Goal: Task Accomplishment & Management: Manage account settings

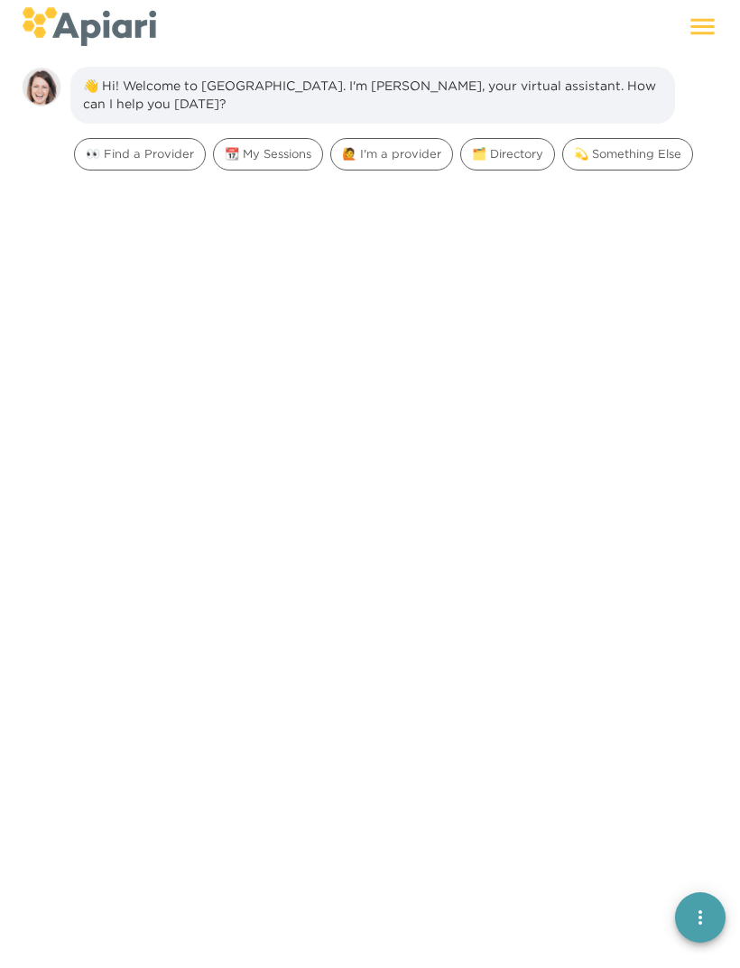
scroll to position [25, 0]
click at [399, 137] on div "🙋 I'm a provider" at bounding box center [391, 153] width 123 height 32
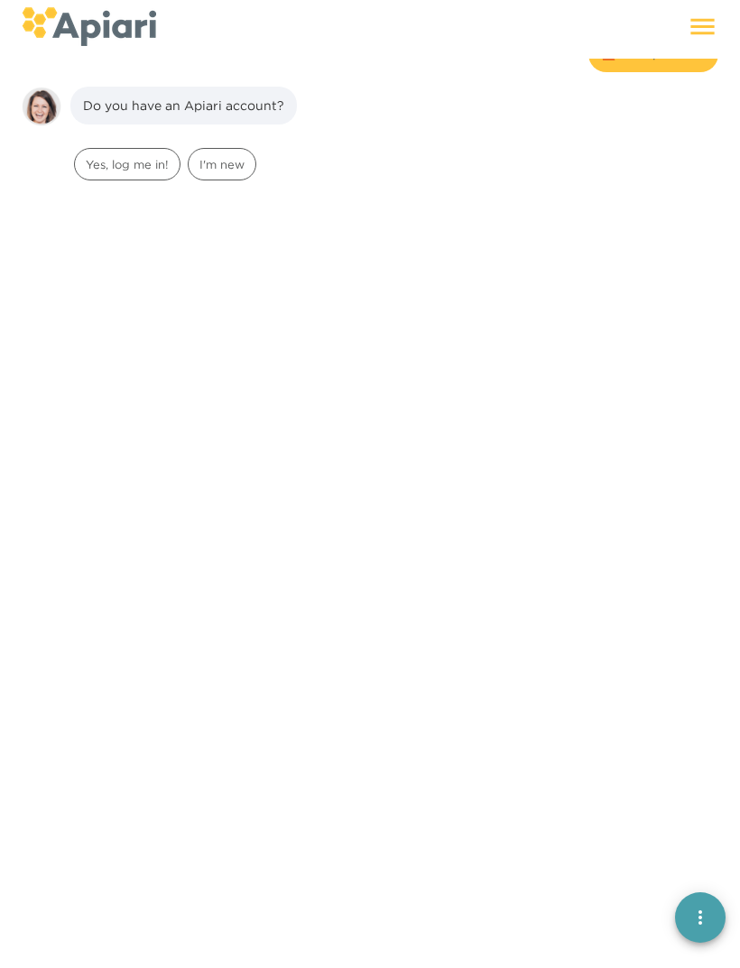
scroll to position [139, 0]
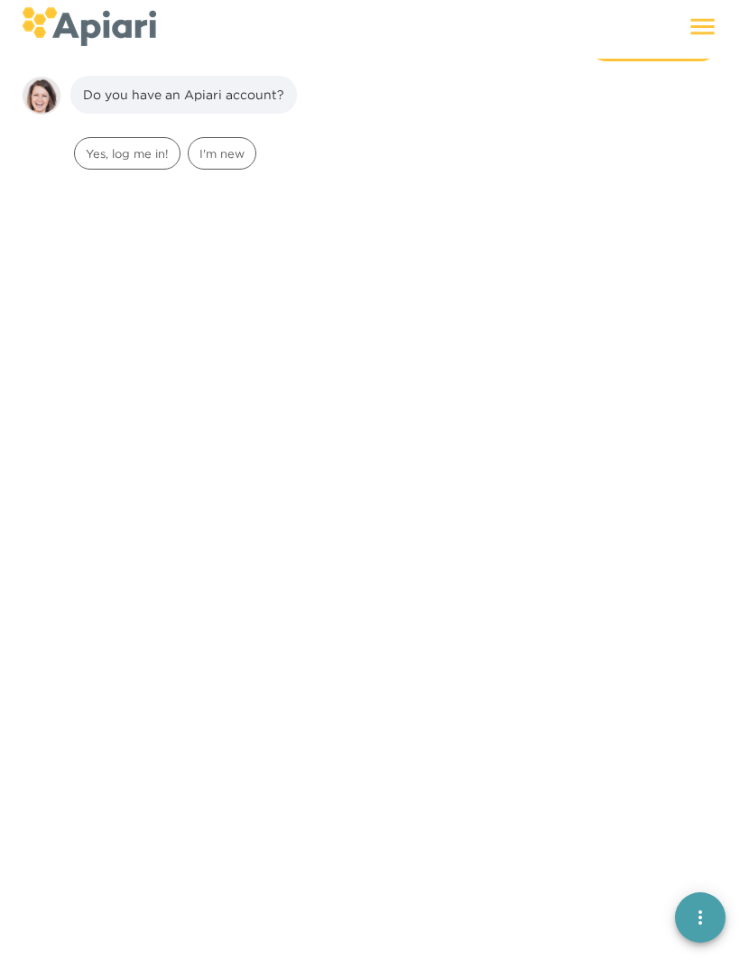
click at [704, 32] on icon at bounding box center [702, 27] width 32 height 32
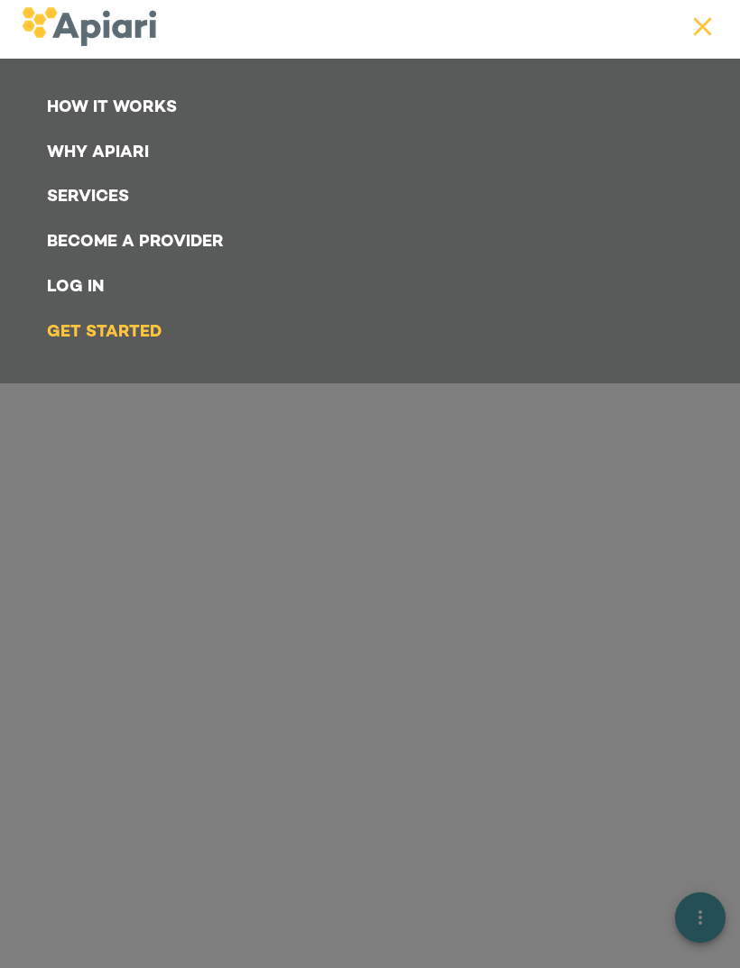
click at [92, 280] on link "Log In" at bounding box center [373, 287] width 675 height 45
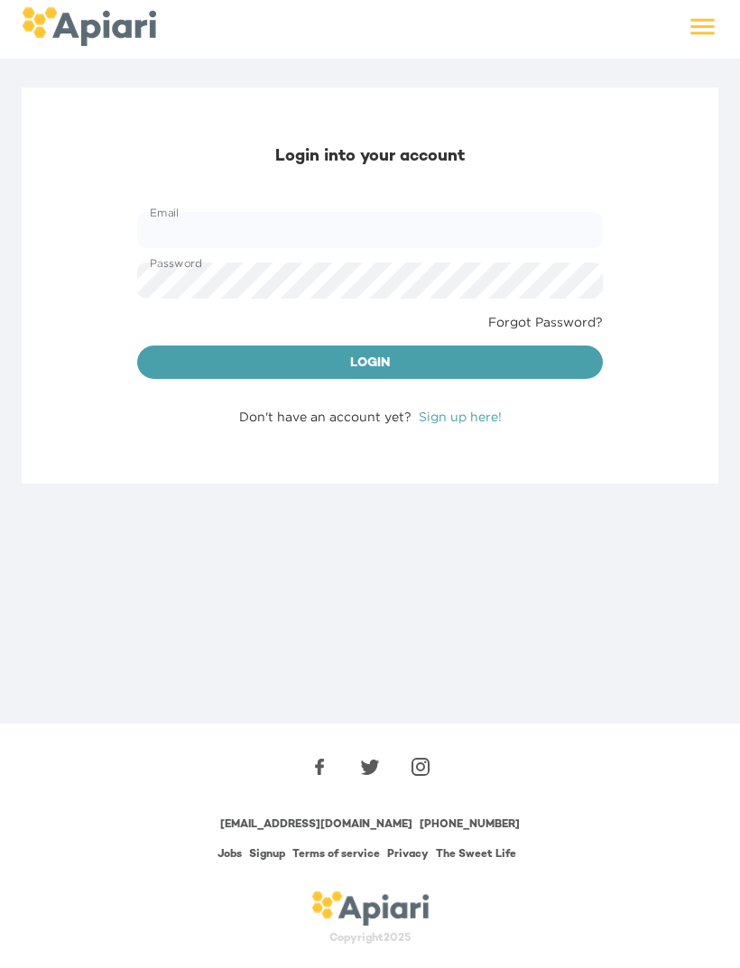
click at [248, 226] on input "Email" at bounding box center [369, 230] width 465 height 36
click at [277, 232] on input "Email" at bounding box center [369, 230] width 465 height 36
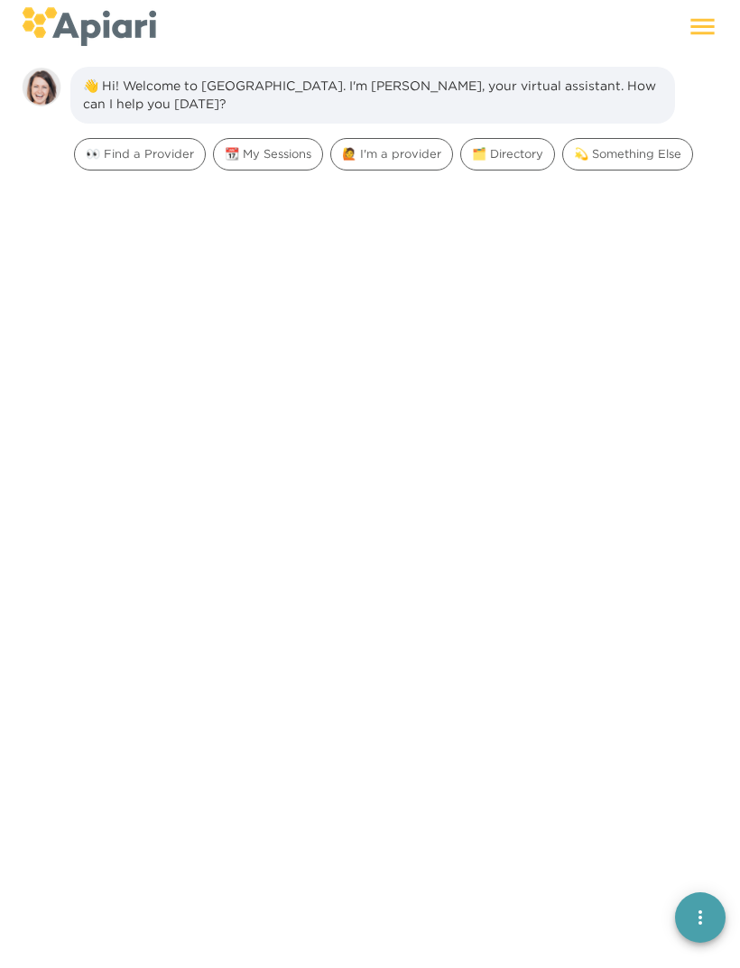
scroll to position [25, 0]
click at [413, 149] on span "🙋 I'm a provider" at bounding box center [391, 152] width 121 height 17
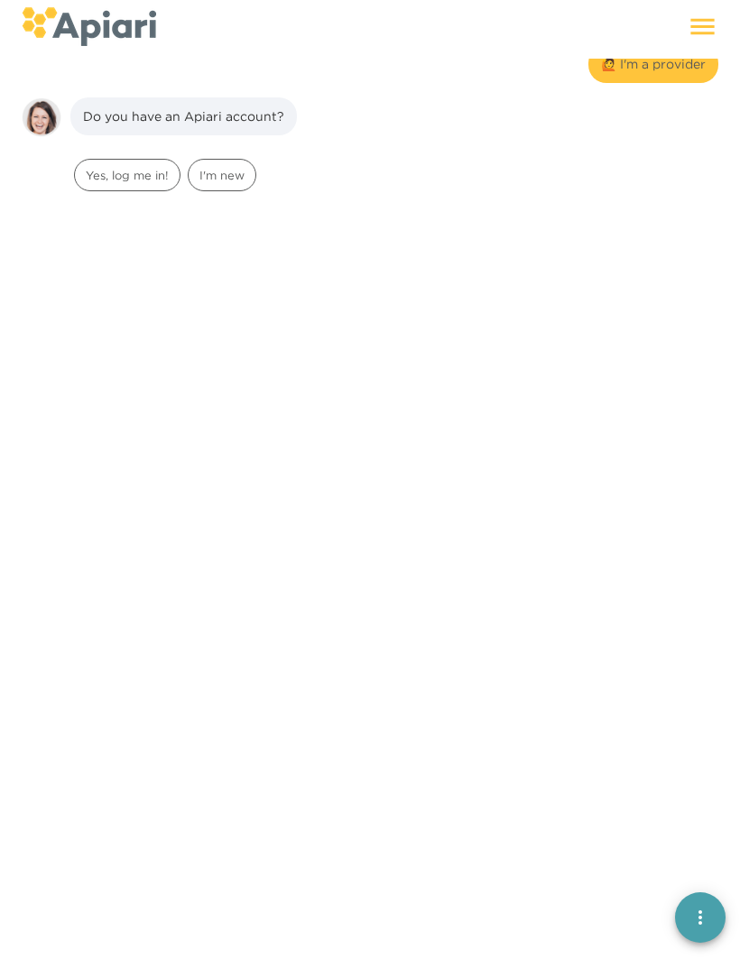
scroll to position [139, 0]
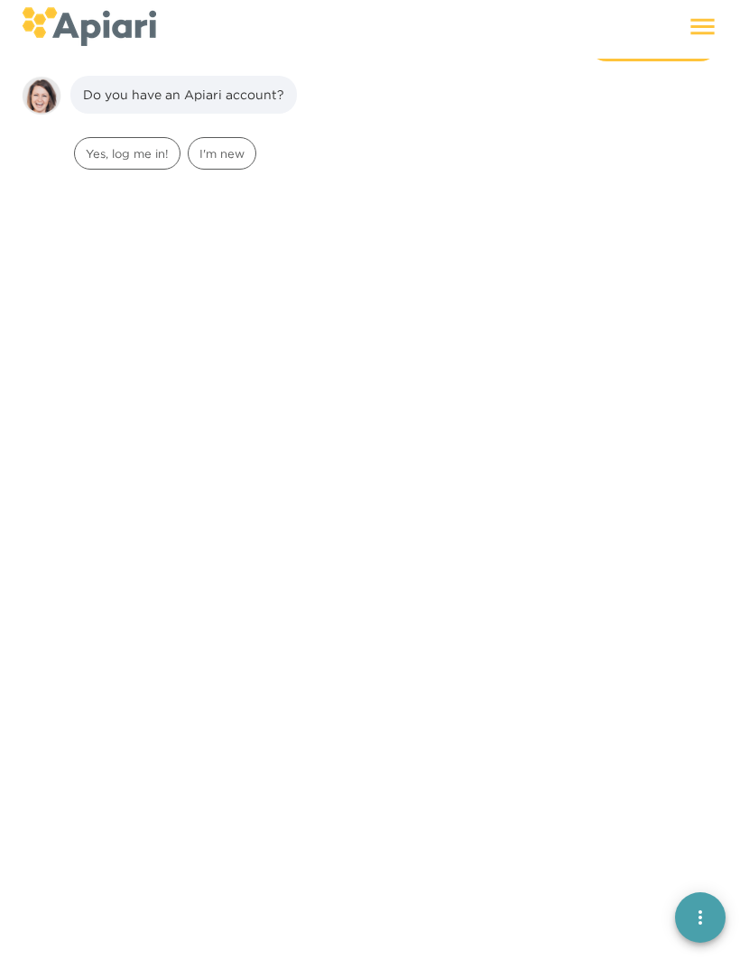
click at [145, 151] on span "Yes, log me in!" at bounding box center [127, 153] width 105 height 17
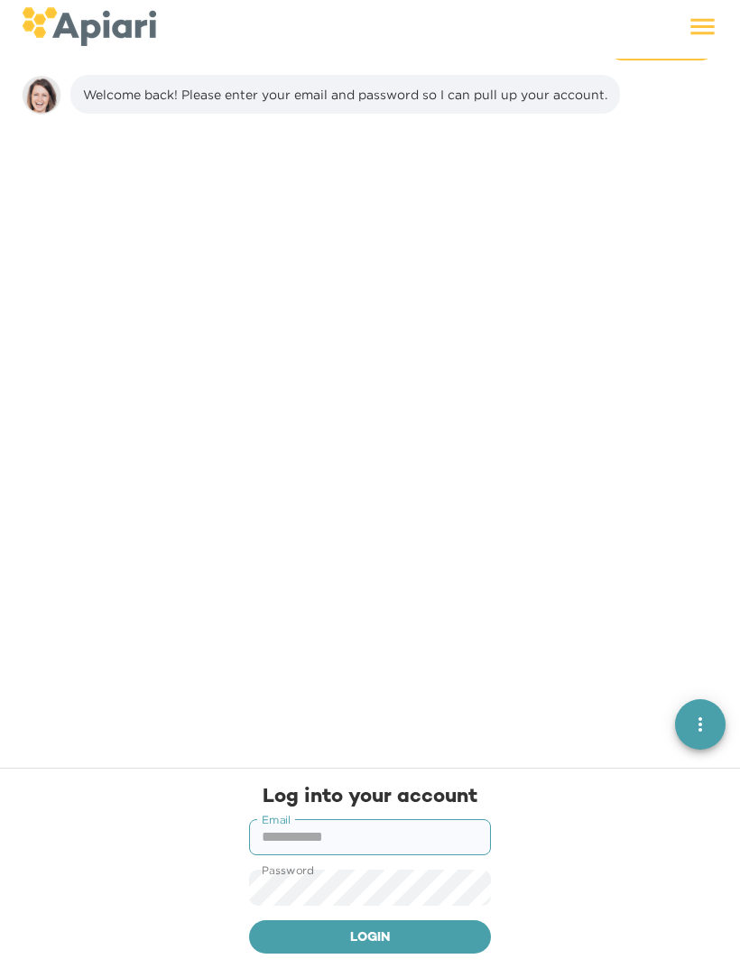
scroll to position [253, 0]
click at [709, 23] on icon at bounding box center [702, 27] width 32 height 32
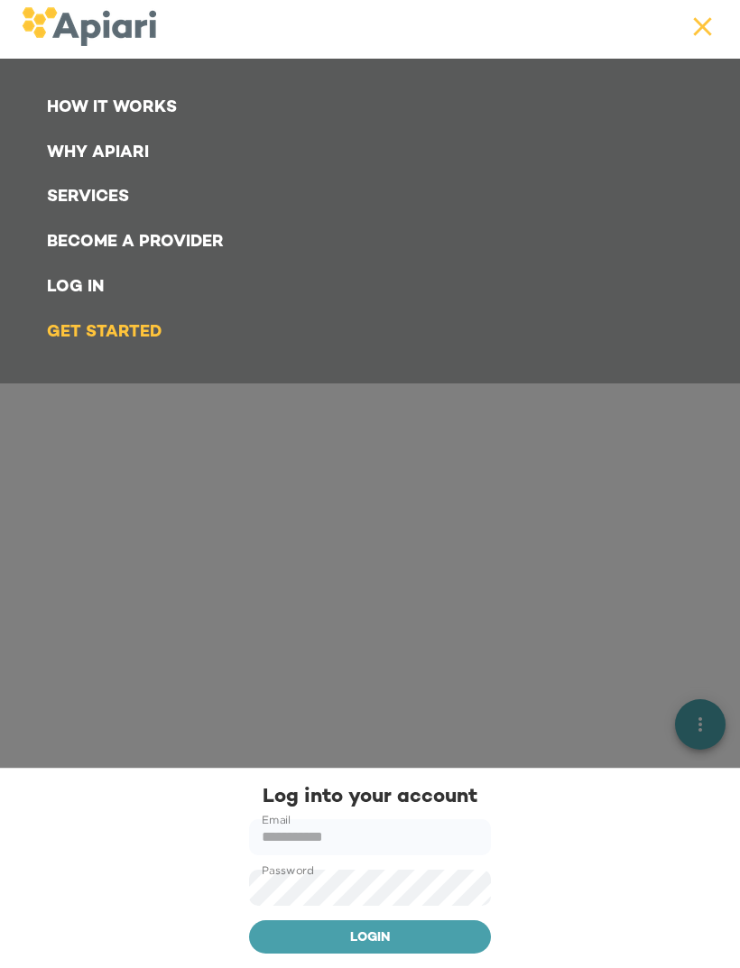
click at [91, 289] on link "Log In" at bounding box center [373, 287] width 675 height 45
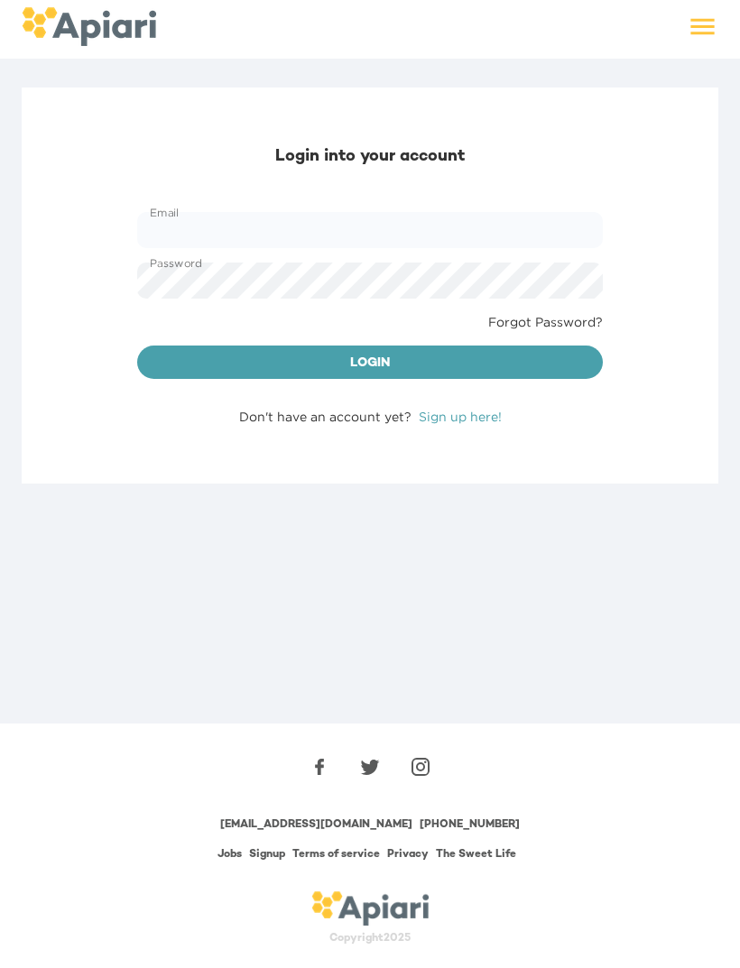
click at [233, 226] on input "Email" at bounding box center [369, 230] width 465 height 36
click at [282, 237] on input "Email" at bounding box center [369, 230] width 465 height 36
type input "**********"
click at [426, 361] on span "Login" at bounding box center [370, 364] width 437 height 23
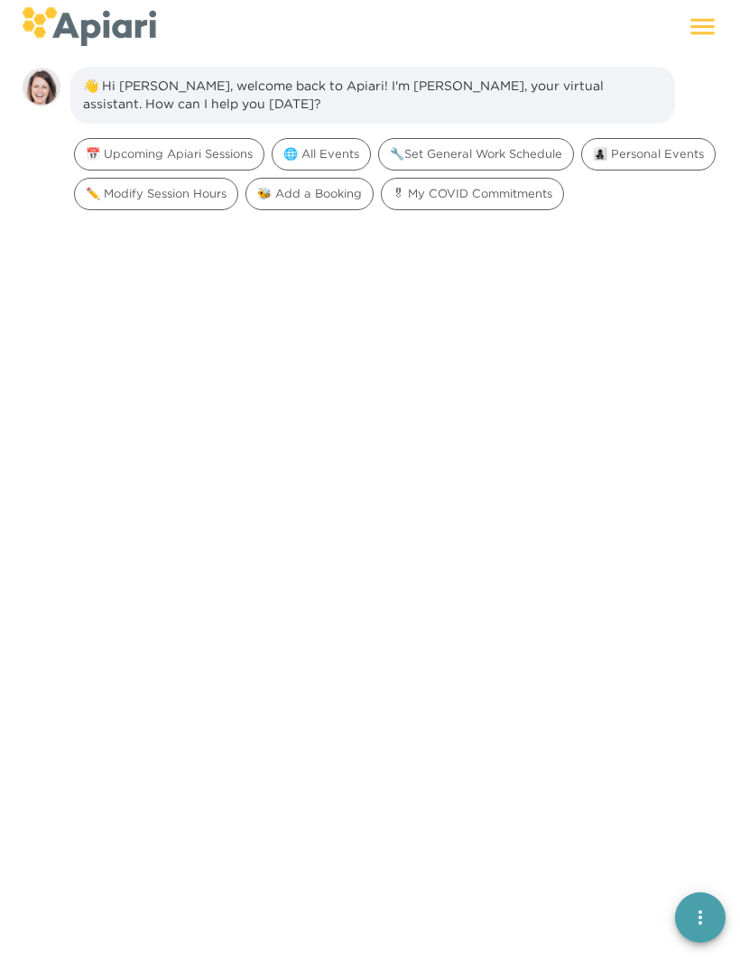
scroll to position [25, 0]
click at [326, 152] on span "🌐 All Events" at bounding box center [320, 152] width 97 height 17
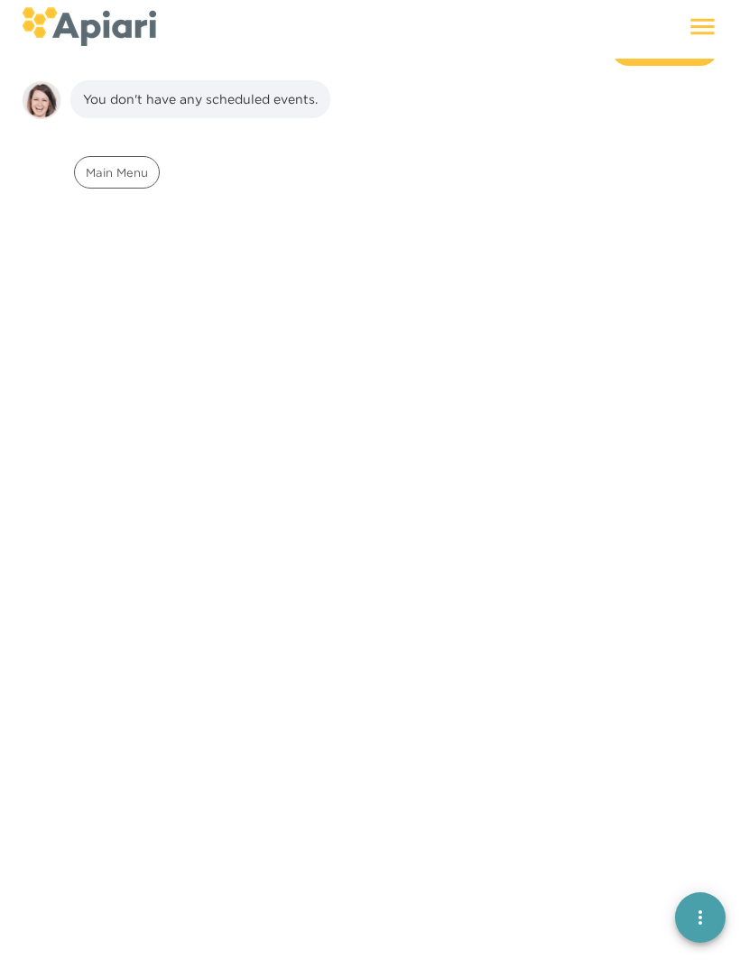
scroll to position [149, 0]
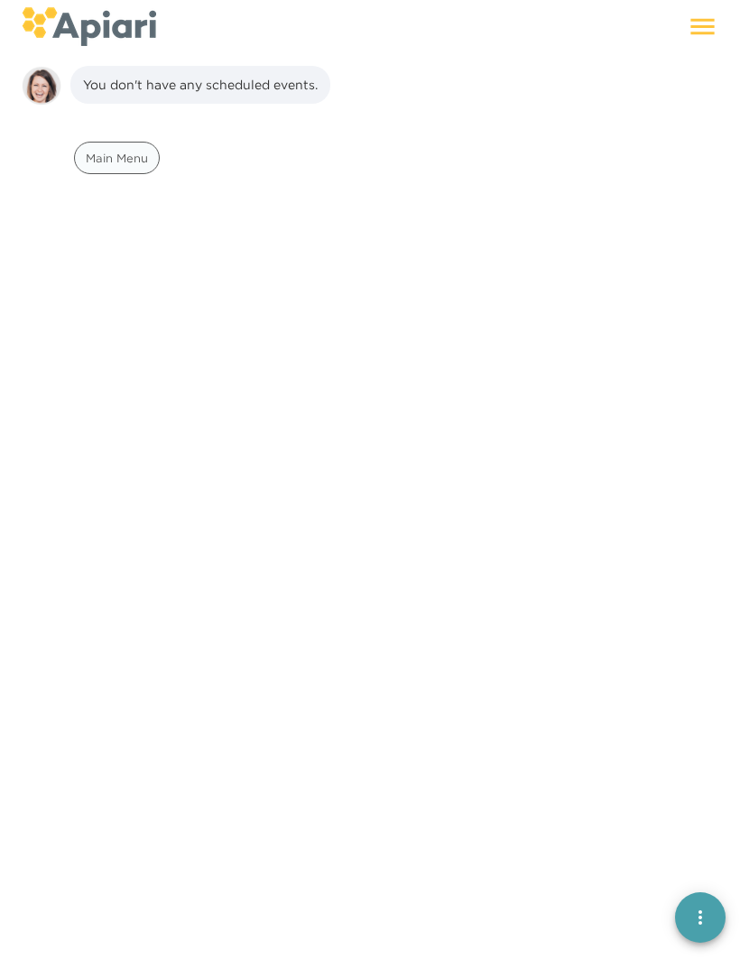
click at [124, 168] on div "Main Menu" at bounding box center [117, 158] width 86 height 32
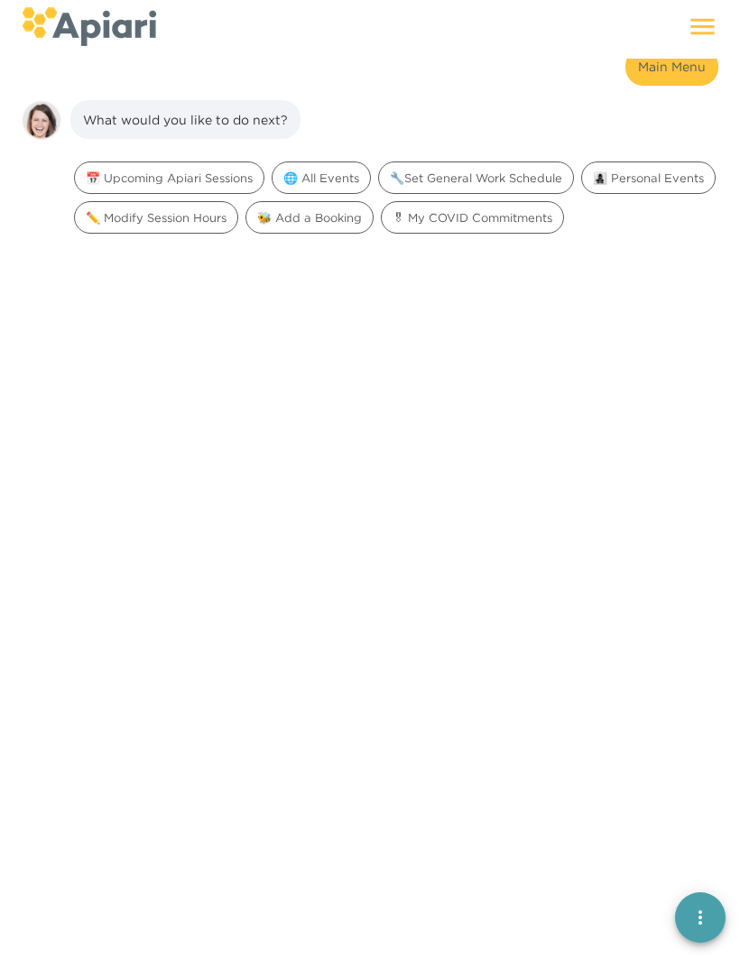
scroll to position [277, 0]
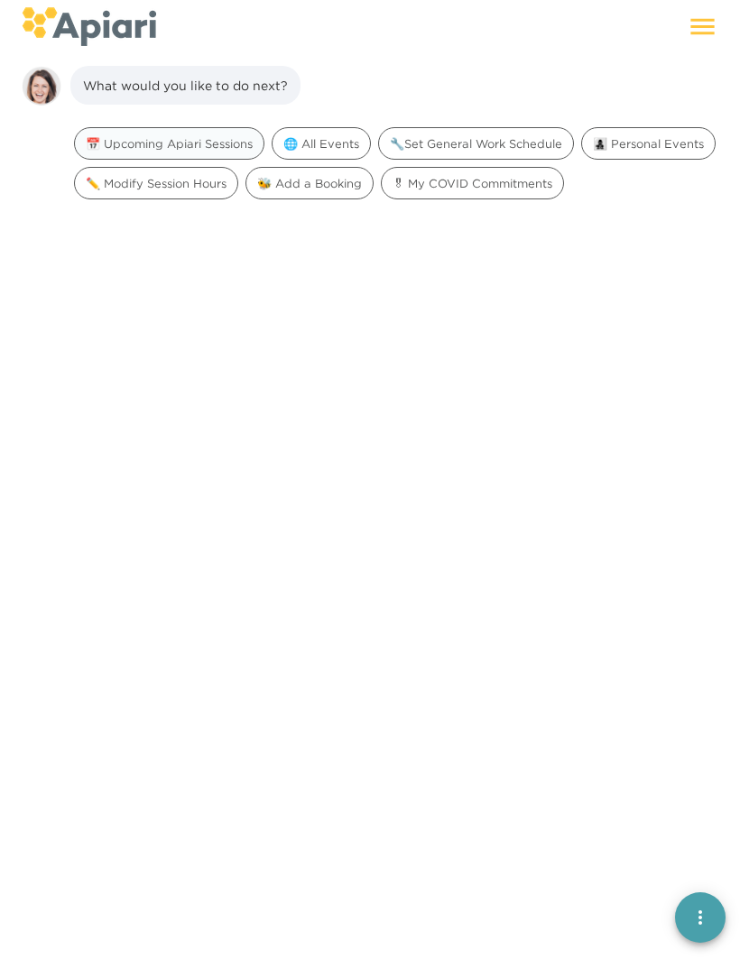
click at [205, 149] on span "📅 Upcoming Apiari Sessions" at bounding box center [169, 143] width 189 height 17
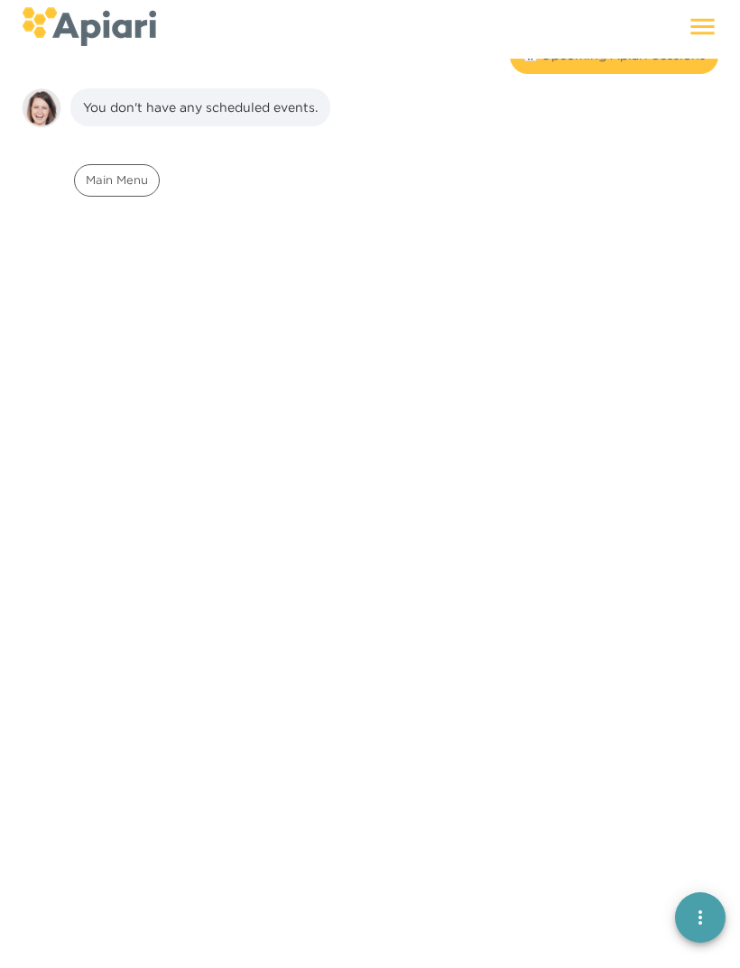
scroll to position [391, 0]
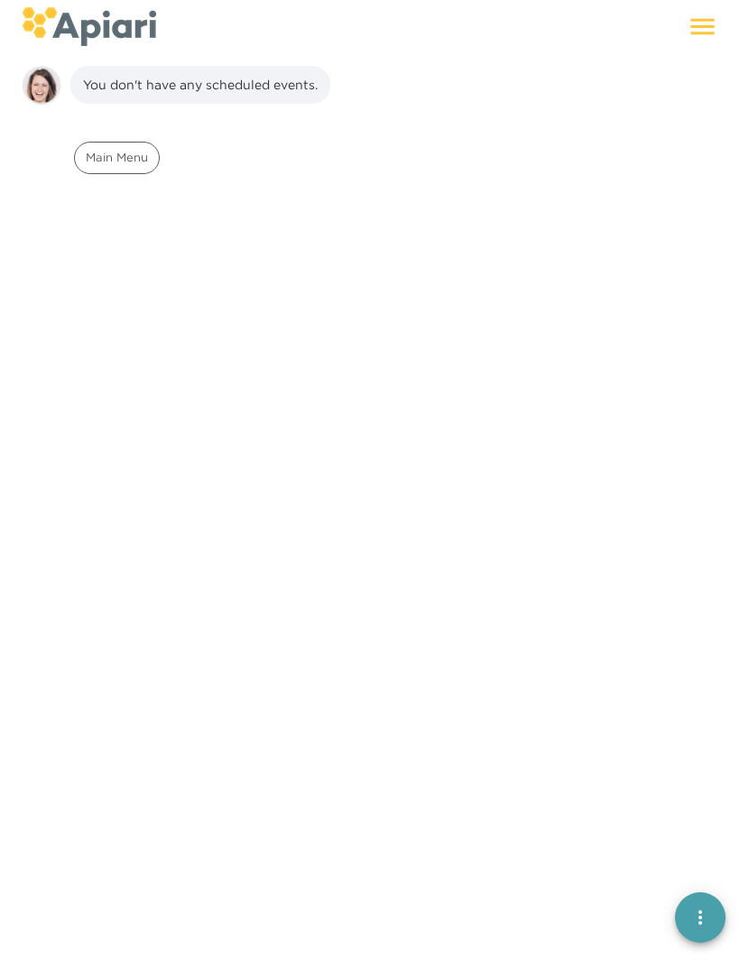
click at [131, 167] on div "Main Menu" at bounding box center [117, 158] width 86 height 32
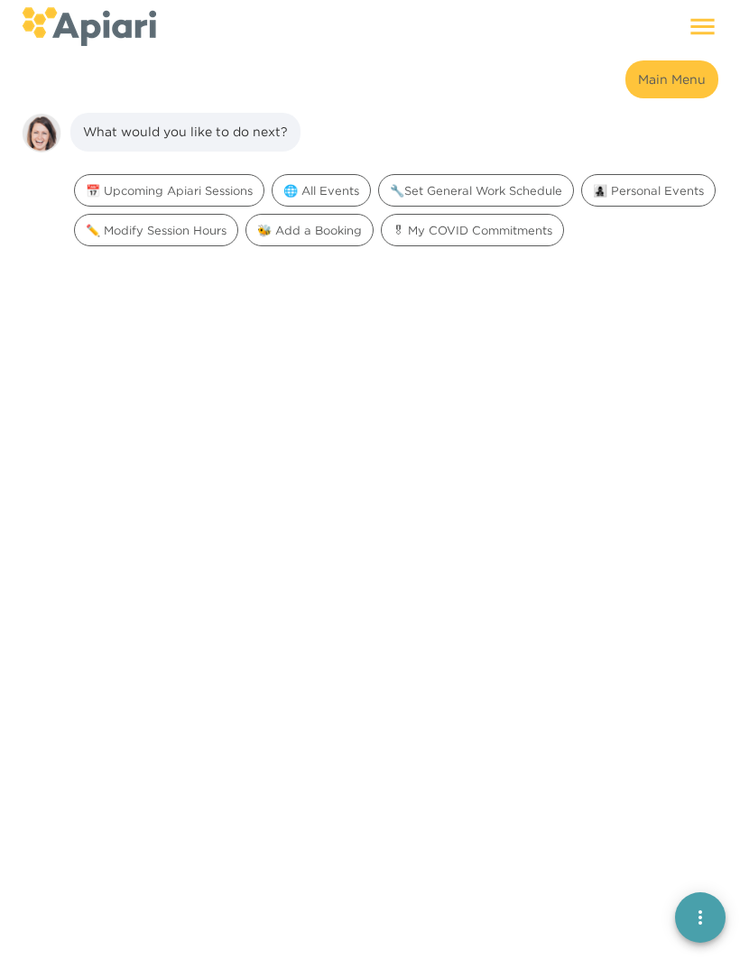
scroll to position [520, 0]
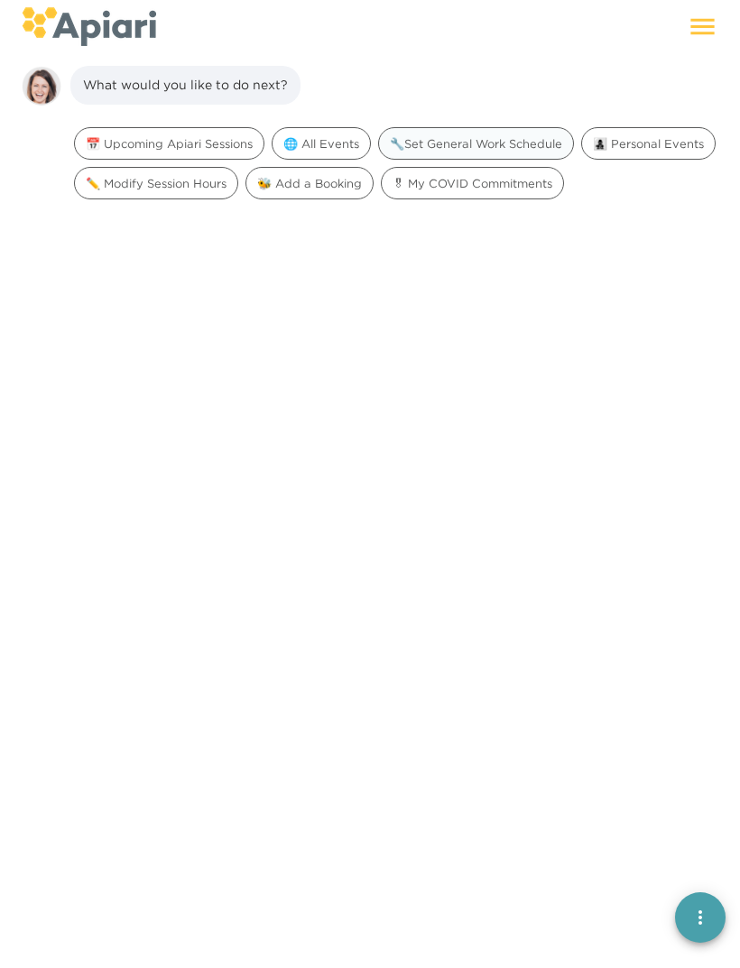
click at [547, 158] on div "🔧Set General Work Schedule" at bounding box center [476, 143] width 196 height 32
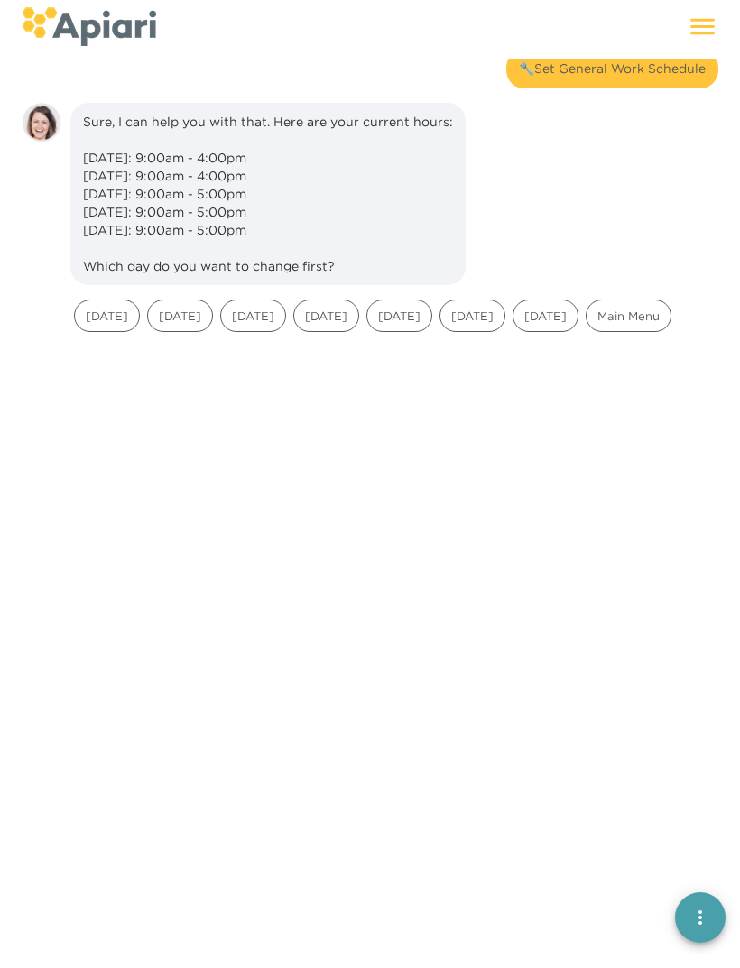
scroll to position [633, 0]
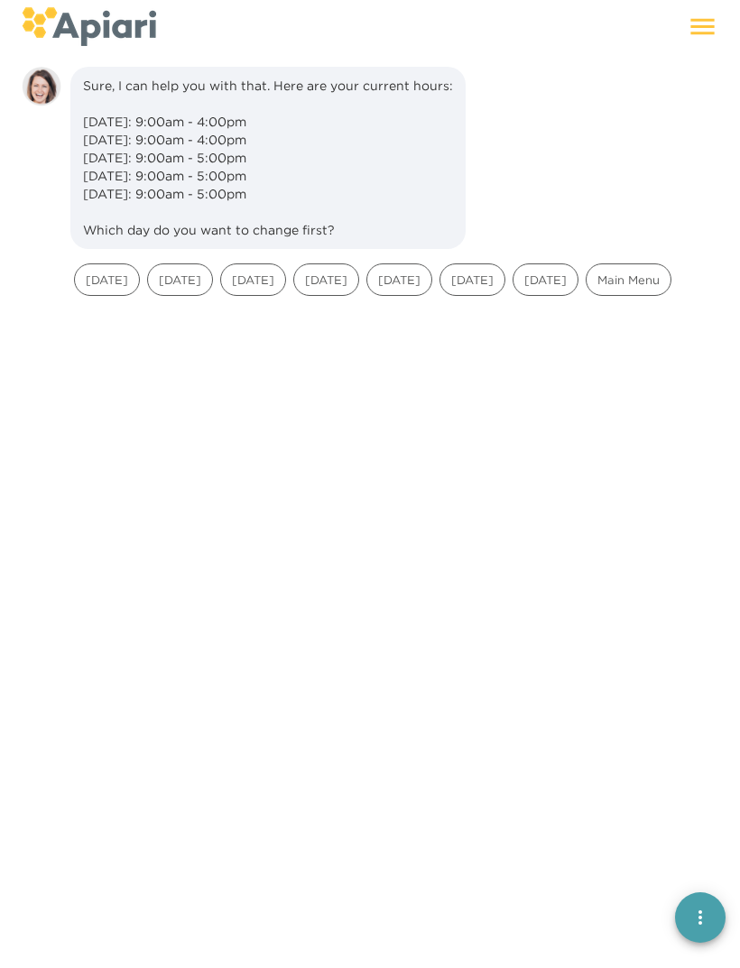
click at [504, 281] on span "[DATE]" at bounding box center [472, 280] width 64 height 17
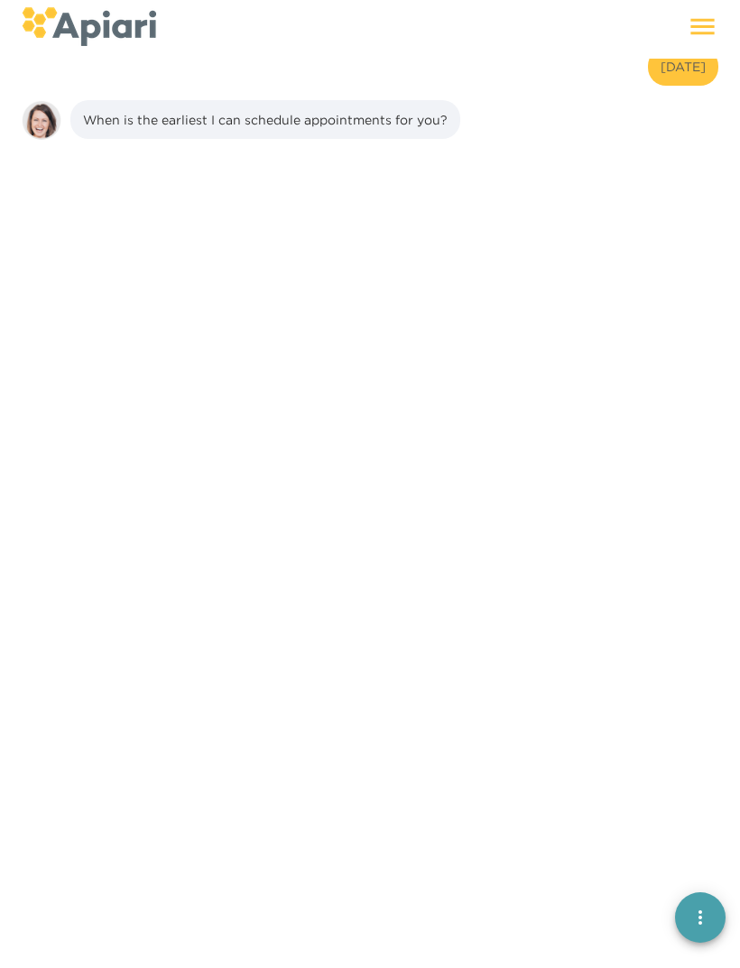
scroll to position [883, 0]
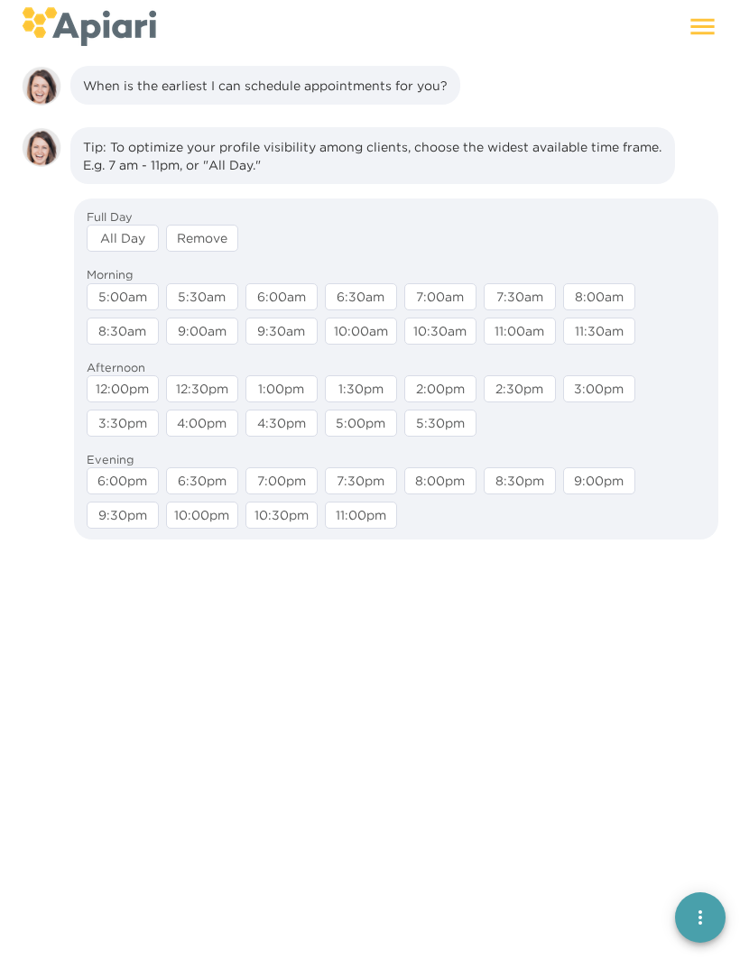
click at [602, 294] on div "8:00am" at bounding box center [599, 296] width 72 height 27
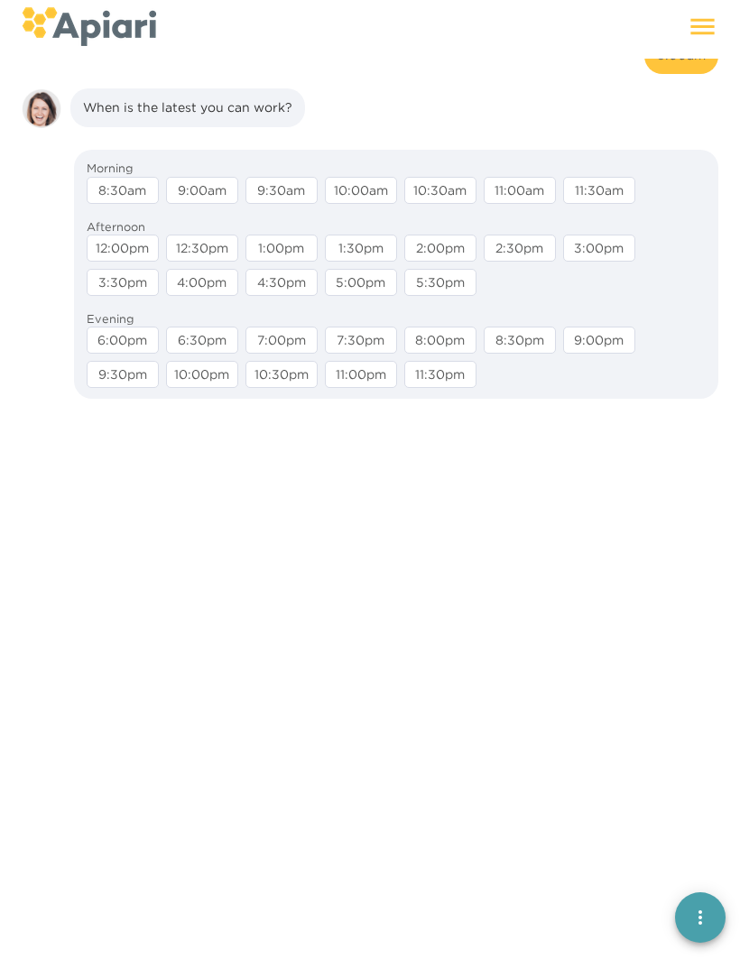
scroll to position [1068, 0]
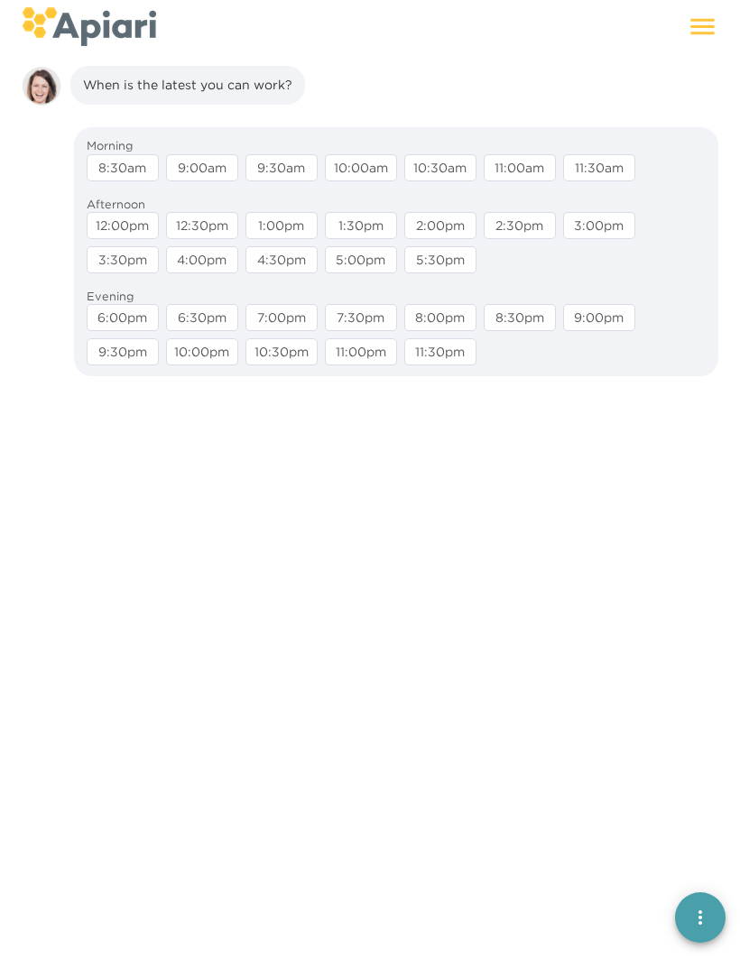
click at [215, 268] on div "4:00pm" at bounding box center [202, 259] width 72 height 27
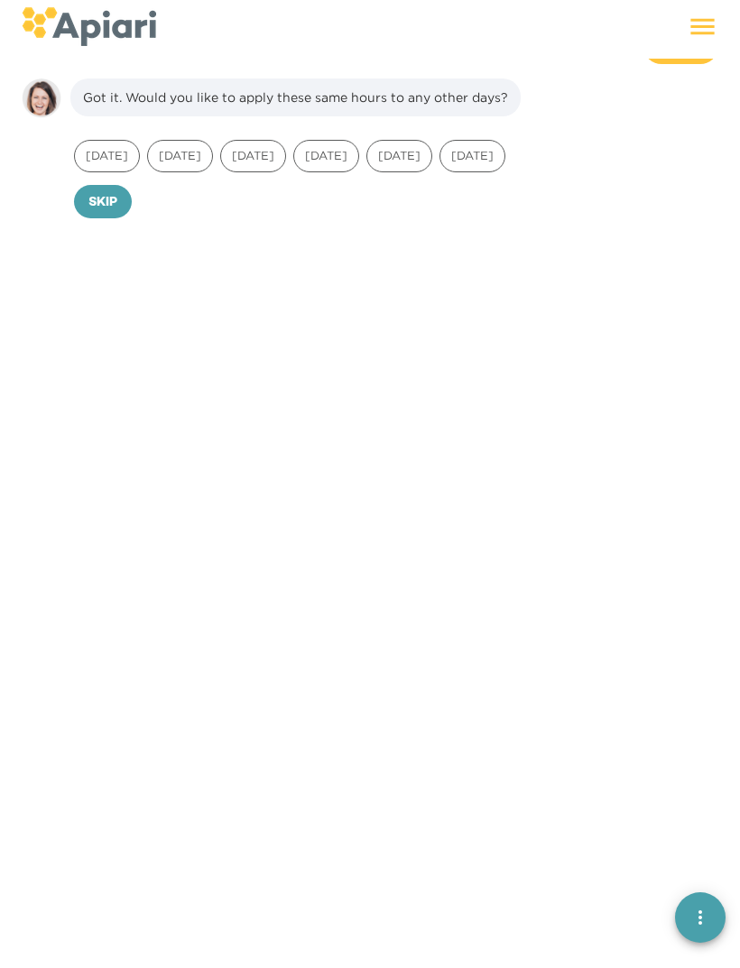
scroll to position [1182, 0]
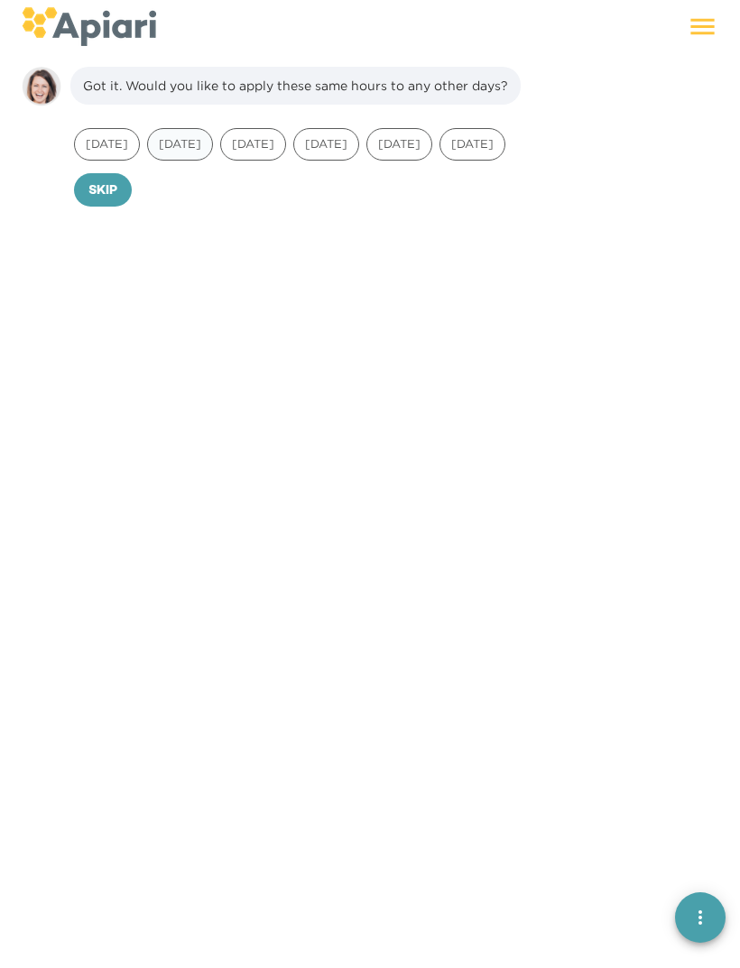
click at [183, 140] on span "[DATE]" at bounding box center [180, 143] width 64 height 17
click at [269, 152] on span "[DATE]" at bounding box center [253, 143] width 64 height 17
click at [359, 153] on div "[DATE]" at bounding box center [326, 144] width 66 height 32
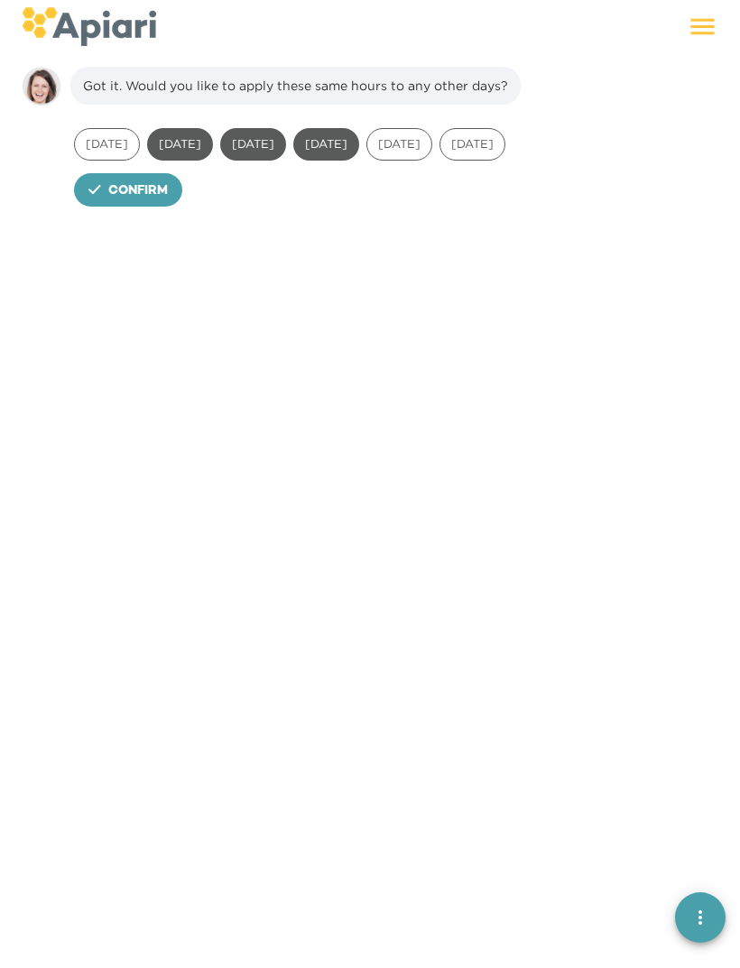
click at [432, 152] on div "[DATE]" at bounding box center [399, 144] width 66 height 32
click at [149, 188] on span "Confirm" at bounding box center [138, 191] width 60 height 23
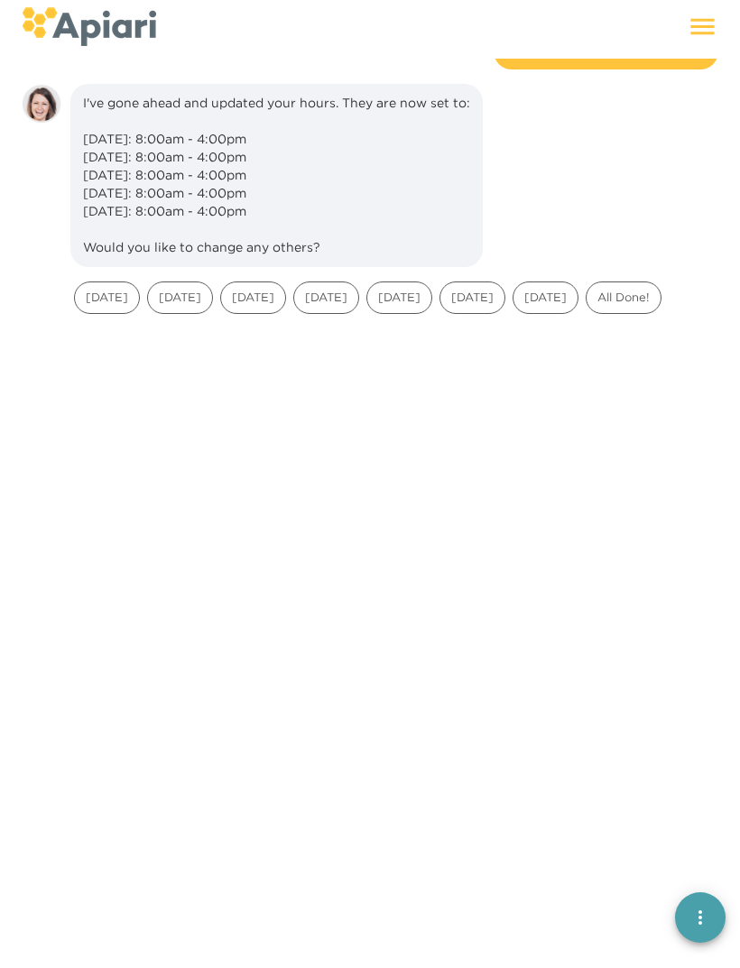
scroll to position [1296, 0]
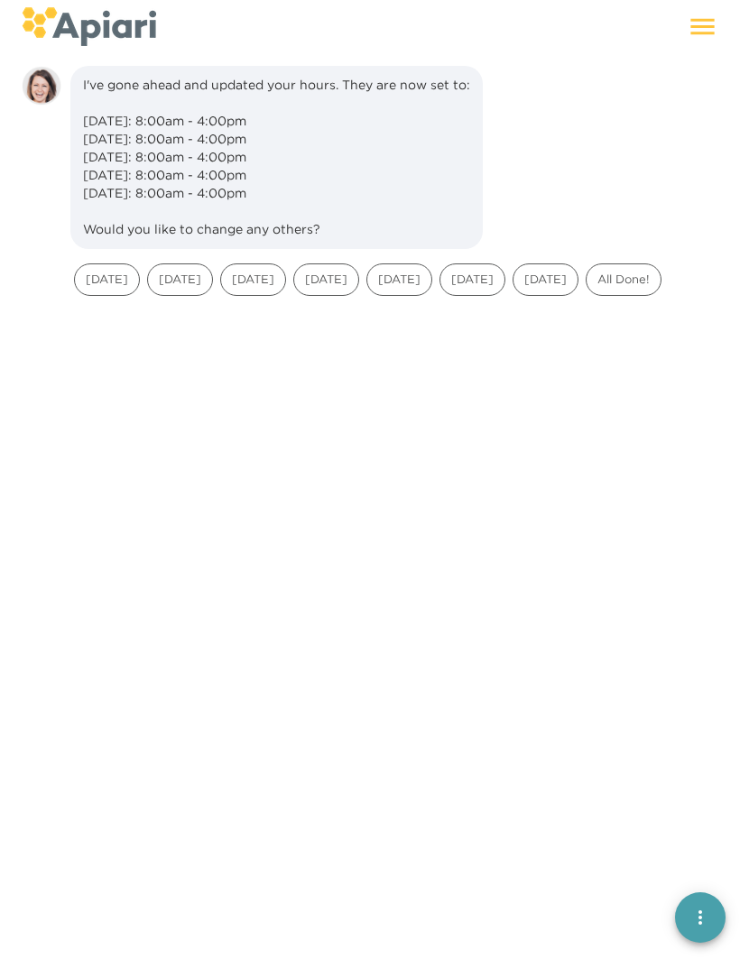
click at [660, 276] on span "All Done!" at bounding box center [623, 279] width 74 height 17
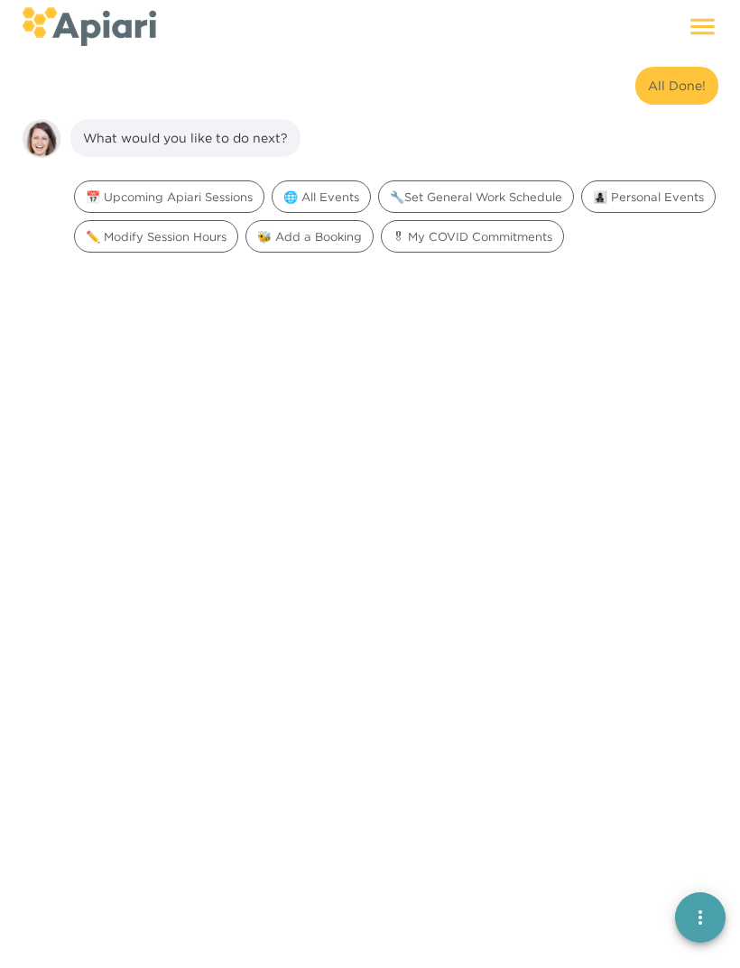
scroll to position [1545, 0]
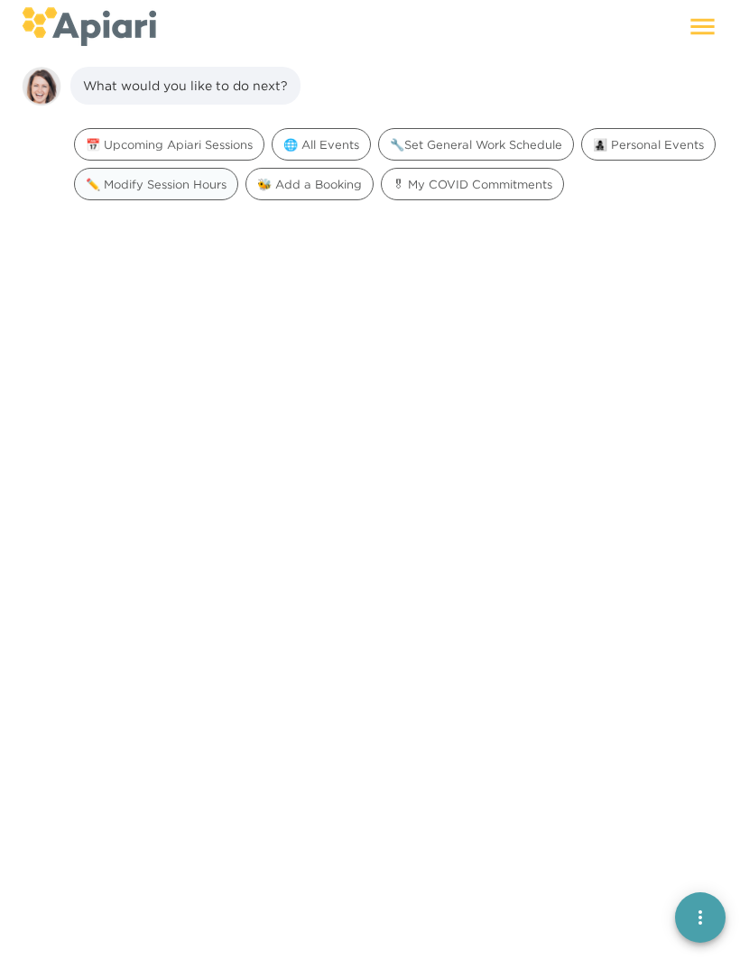
click at [238, 192] on div "✏️ Modify Session Hours" at bounding box center [156, 184] width 164 height 32
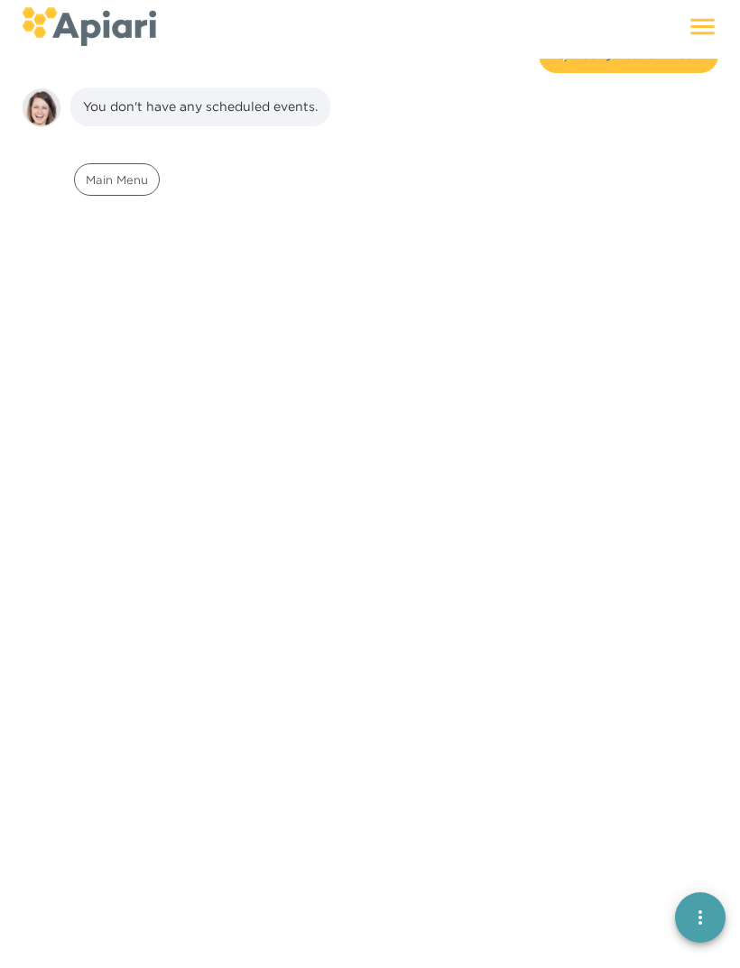
scroll to position [1660, 0]
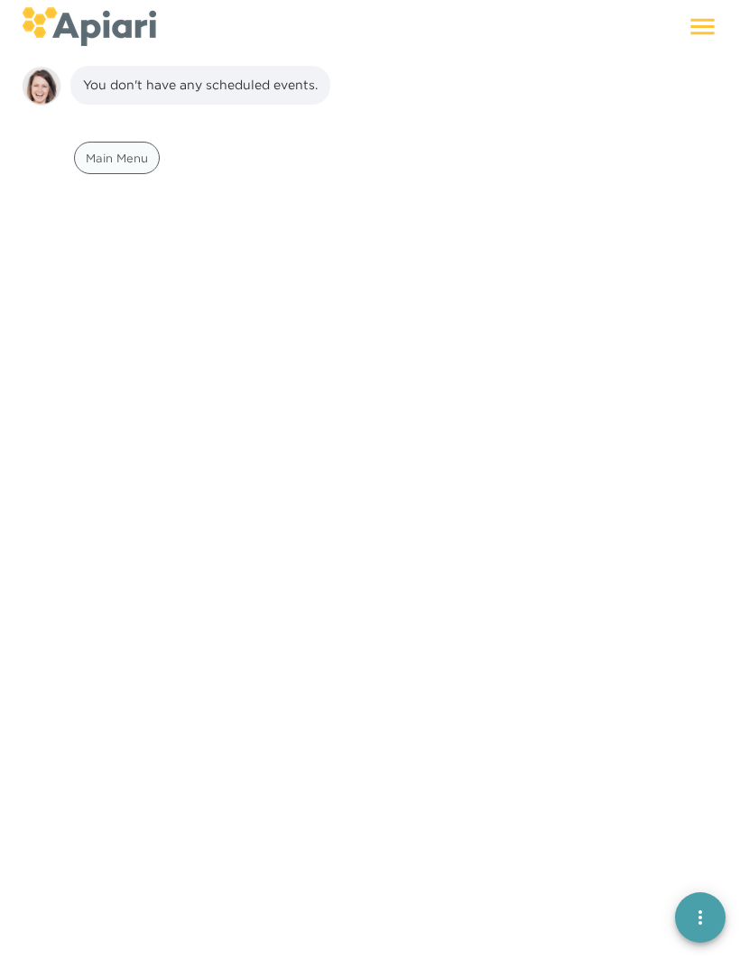
click at [127, 158] on span "Main Menu" at bounding box center [117, 158] width 84 height 17
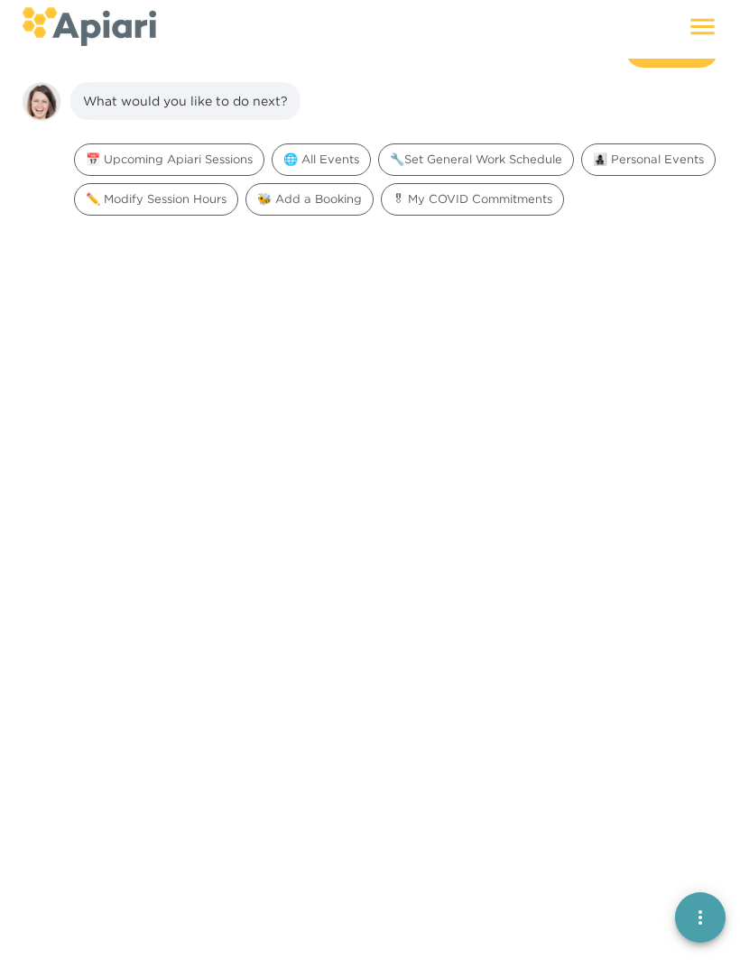
scroll to position [1788, 0]
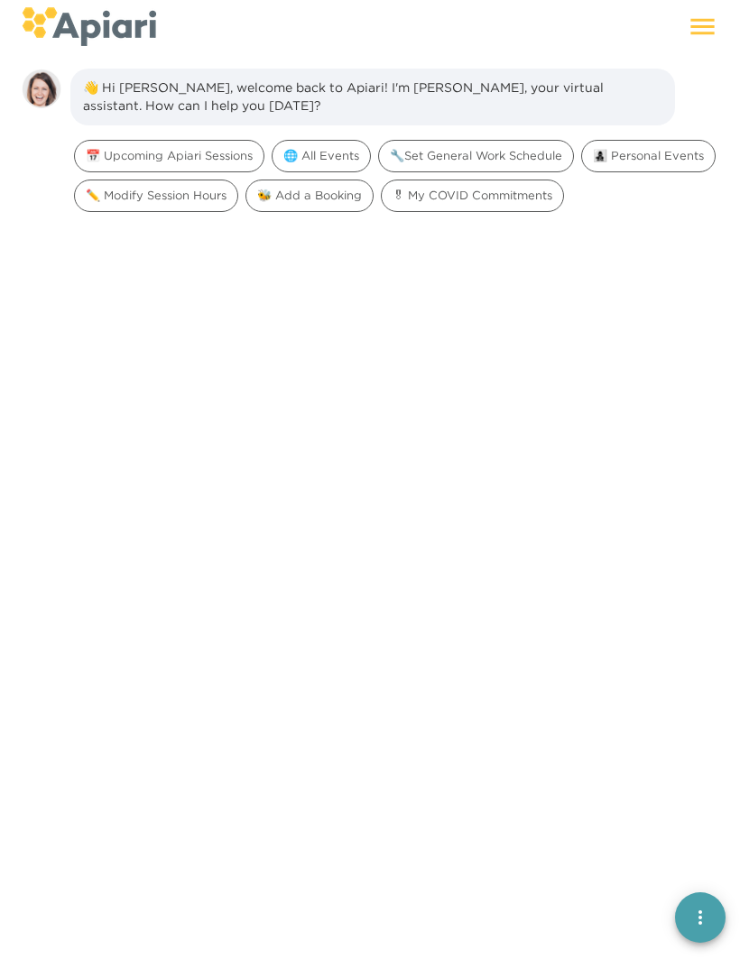
scroll to position [25, 0]
click at [308, 958] on div at bounding box center [369, 649] width 711 height 866
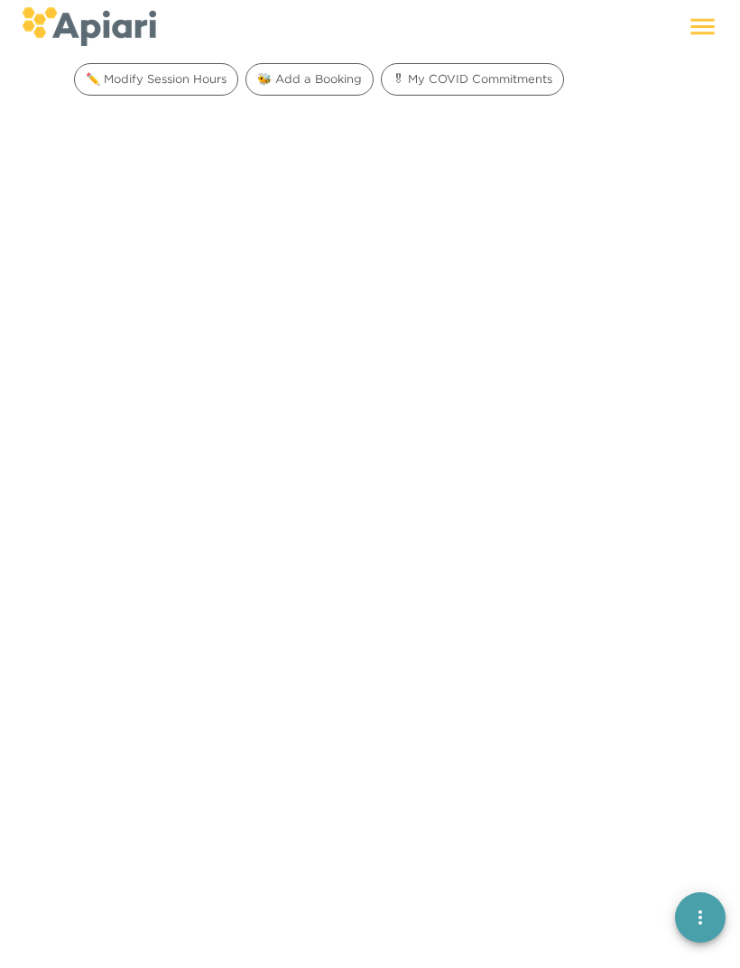
scroll to position [139, 0]
